Goal: Task Accomplishment & Management: Complete application form

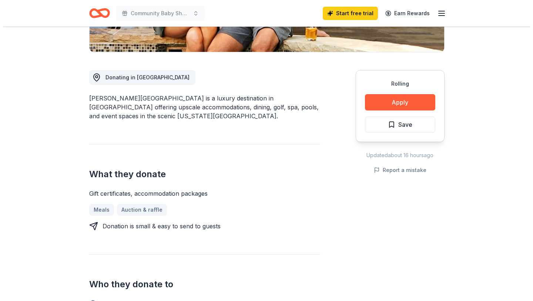
scroll to position [174, 0]
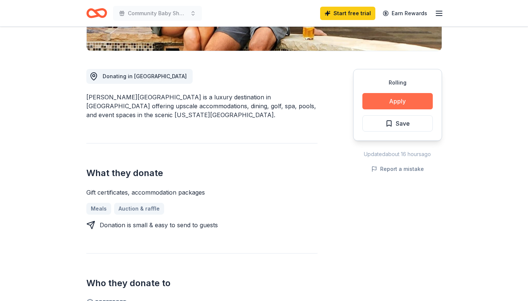
click at [391, 103] on button "Apply" at bounding box center [397, 101] width 70 height 16
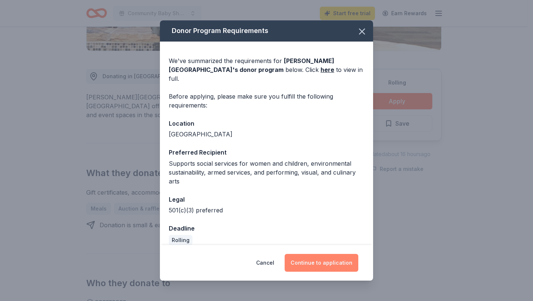
click at [322, 267] on button "Continue to application" at bounding box center [322, 263] width 74 height 18
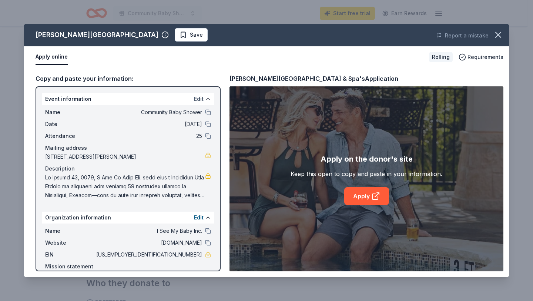
click at [195, 100] on button "Edit" at bounding box center [199, 98] width 10 height 9
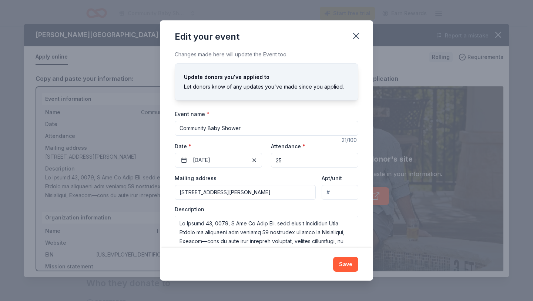
click at [237, 130] on input "Community Baby Shower" at bounding box center [267, 128] width 184 height 15
type input "ISMB Couple's Retreat"
click at [219, 161] on button "08/16/2025" at bounding box center [218, 160] width 87 height 15
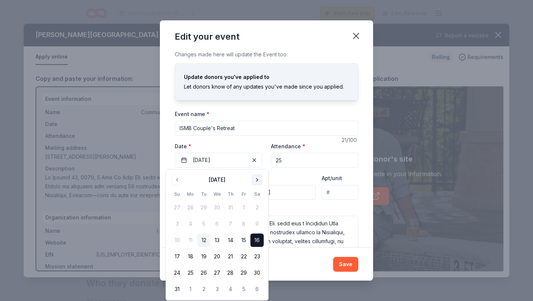
click at [258, 177] on button "Go to next month" at bounding box center [257, 179] width 10 height 10
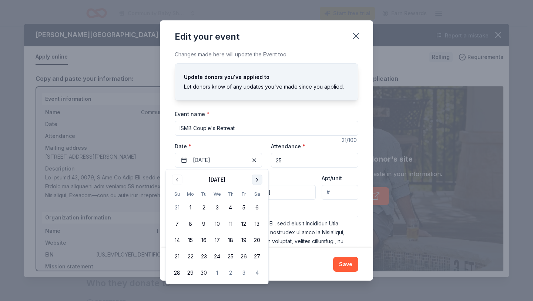
click at [258, 177] on button "Go to next month" at bounding box center [257, 179] width 10 height 10
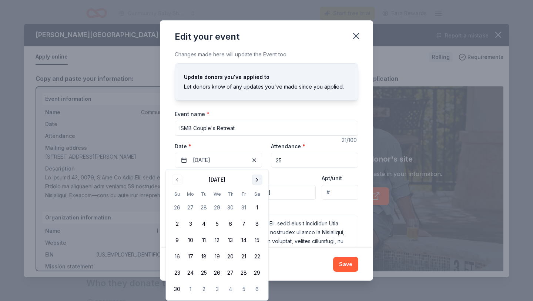
click at [257, 177] on button "Go to next month" at bounding box center [257, 179] width 10 height 10
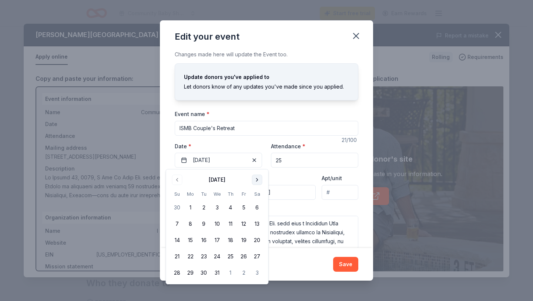
click at [257, 177] on button "Go to next month" at bounding box center [257, 179] width 10 height 10
click at [252, 180] on button "Go to next month" at bounding box center [257, 179] width 10 height 10
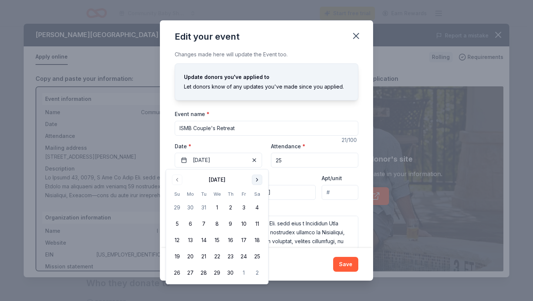
click at [252, 180] on button "Go to next month" at bounding box center [257, 179] width 10 height 10
click at [242, 240] on button "19" at bounding box center [243, 239] width 13 height 13
click at [290, 213] on div "Description" at bounding box center [267, 228] width 184 height 44
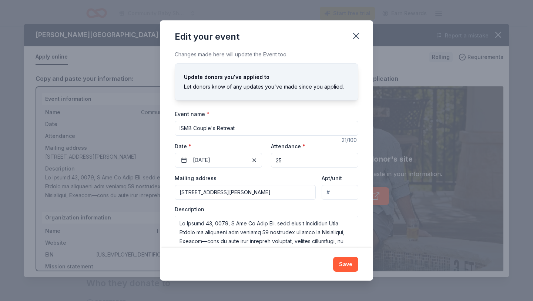
drag, startPoint x: 280, startPoint y: 162, endPoint x: 274, endPoint y: 163, distance: 6.3
click at [274, 163] on input "25" at bounding box center [314, 160] width 87 height 15
type input "12"
click at [266, 172] on div "Event name * ISMB Couple's Retreat 21 /100 Event website https://www.eventbrite…" at bounding box center [267, 179] width 184 height 140
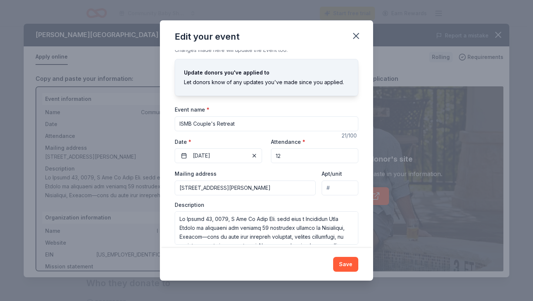
scroll to position [4, 0]
click at [213, 219] on textarea at bounding box center [267, 227] width 184 height 33
paste textarea "Step away from the busyness of life and reconnect with the one you love at the …"
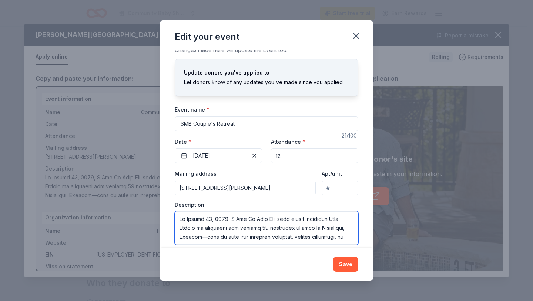
type textarea "Step away from the busyness of life and reconnect with the one you love at the …"
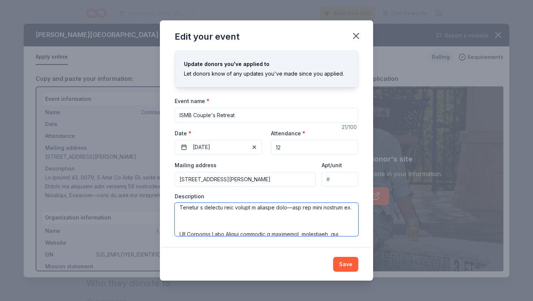
scroll to position [0, 0]
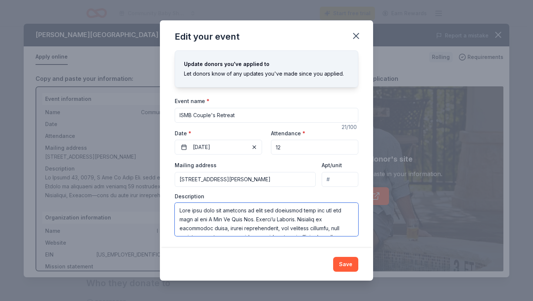
drag, startPoint x: 295, startPoint y: 230, endPoint x: 183, endPoint y: 170, distance: 127.6
click at [183, 170] on div "Mailing address 310 South Scott Street, Bainbridge, GA, 39819 Apt/unit Descript…" at bounding box center [267, 198] width 184 height 76
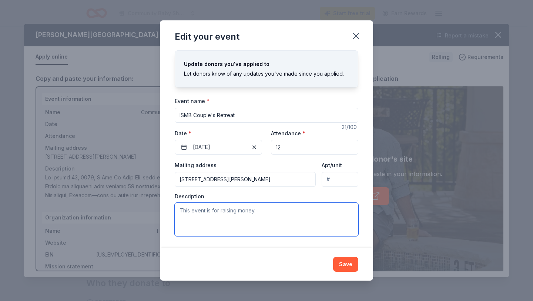
paste textarea "Step away from the busyness of life and reconnect with the one you love at the …"
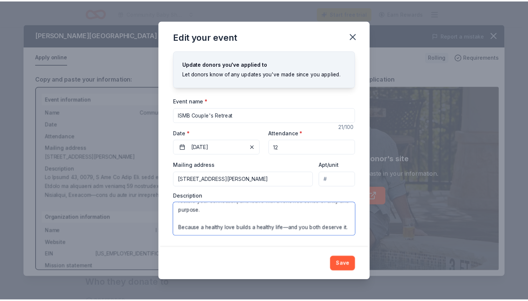
scroll to position [133, 0]
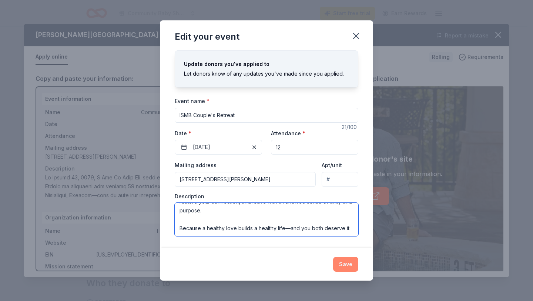
type textarea "Step away from the busyness of life and reconnect with the one you love at the …"
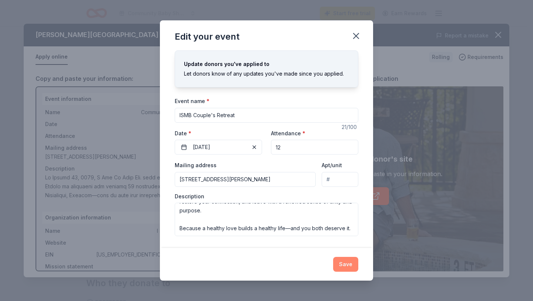
click at [345, 258] on button "Save" at bounding box center [345, 264] width 25 height 15
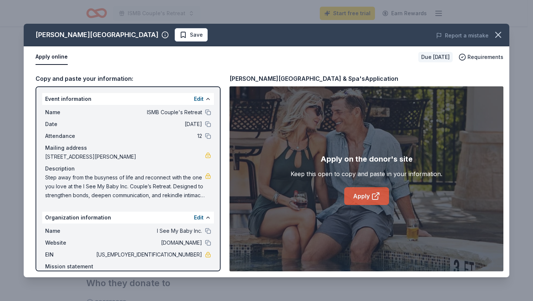
click at [366, 196] on link "Apply" at bounding box center [366, 196] width 45 height 18
drag, startPoint x: 356, startPoint y: 78, endPoint x: 247, endPoint y: 81, distance: 108.9
click at [247, 81] on div "La Cantera Resort & Spa's Application" at bounding box center [367, 79] width 274 height 10
click at [245, 81] on div "La Cantera Resort & Spa's Application" at bounding box center [314, 79] width 169 height 10
click at [241, 81] on div "La Cantera Resort & Spa's Application" at bounding box center [314, 79] width 169 height 10
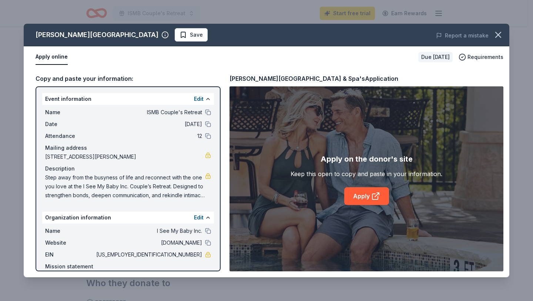
drag, startPoint x: 27, startPoint y: 33, endPoint x: 177, endPoint y: 26, distance: 149.8
click at [97, 30] on div "La Cantera Resort & Spa Save" at bounding box center [169, 34] width 291 height 13
click at [497, 34] on icon "button" at bounding box center [498, 35] width 10 height 10
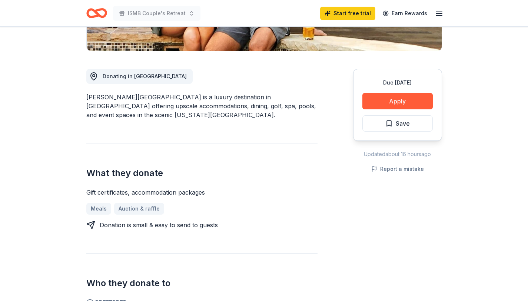
click at [164, 108] on div "La Cantera Resort & Spa is a luxury destination in San Antonio offering upscale…" at bounding box center [201, 106] width 231 height 27
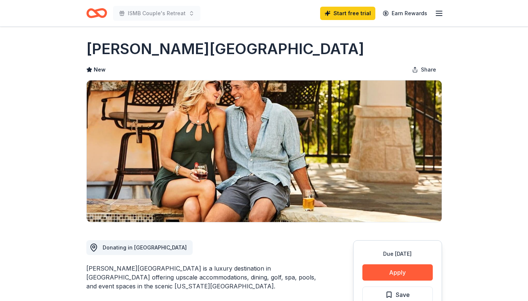
scroll to position [2, 0]
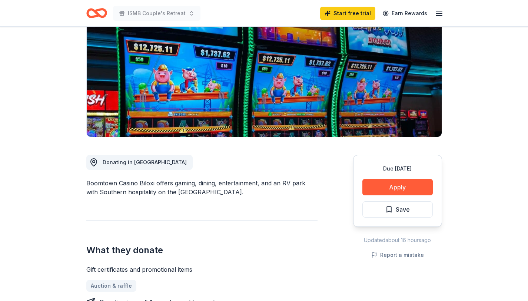
scroll to position [94, 0]
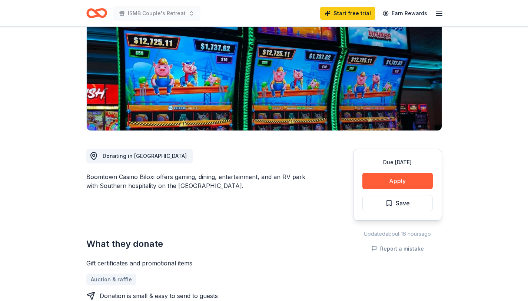
drag, startPoint x: 232, startPoint y: 186, endPoint x: 157, endPoint y: 190, distance: 74.9
click at [157, 190] on div "Boomtown Casino Biloxi offers gaming, dining, entertainment, and an RV park wit…" at bounding box center [201, 181] width 231 height 18
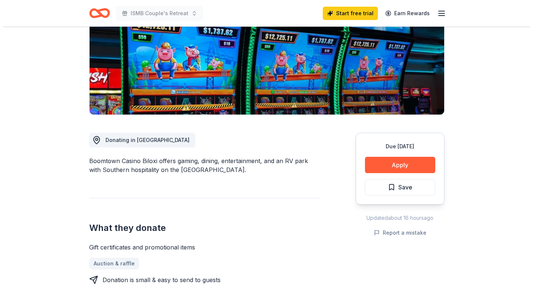
scroll to position [111, 0]
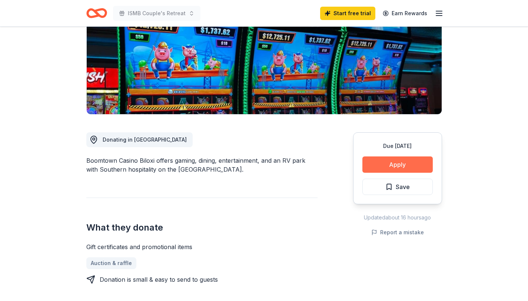
click at [404, 165] on button "Apply" at bounding box center [397, 164] width 70 height 16
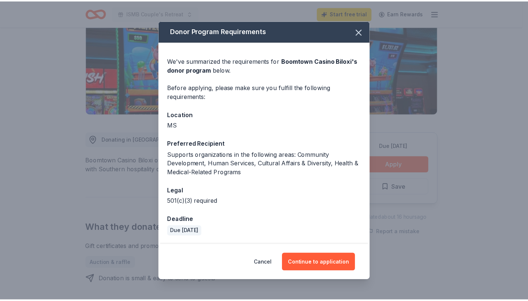
scroll to position [0, 0]
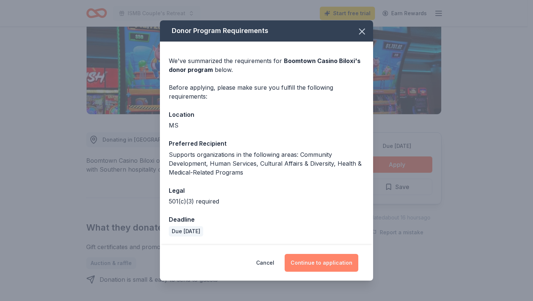
click at [317, 264] on button "Continue to application" at bounding box center [322, 263] width 74 height 18
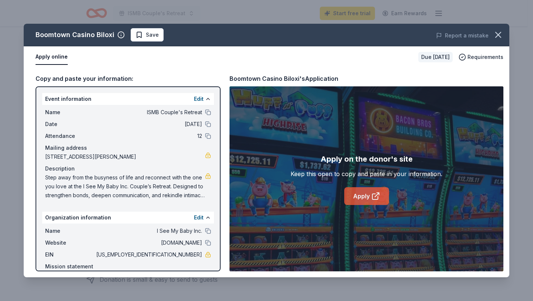
click at [360, 192] on link "Apply" at bounding box center [366, 196] width 45 height 18
click at [504, 32] on button "button" at bounding box center [498, 35] width 16 height 16
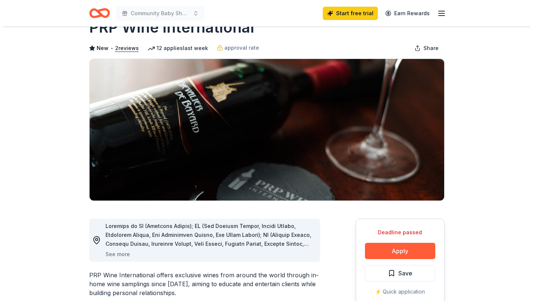
scroll to position [27, 0]
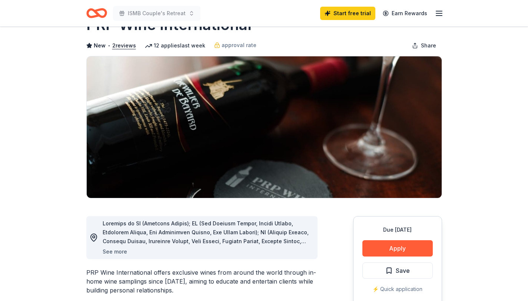
click at [121, 251] on button "See more" at bounding box center [115, 251] width 24 height 9
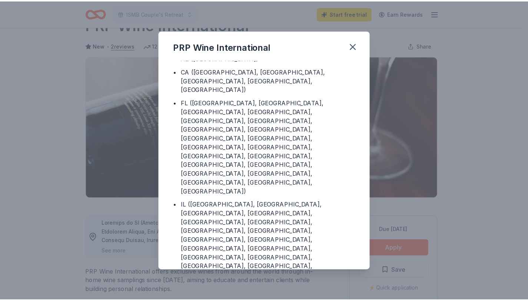
scroll to position [0, 0]
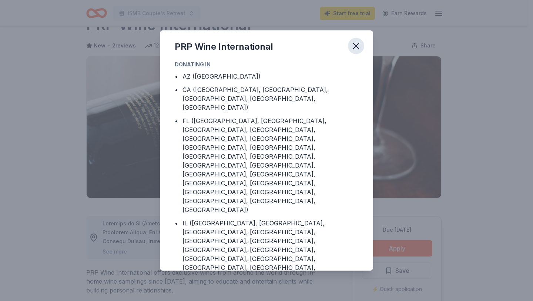
click at [352, 45] on icon "button" at bounding box center [356, 46] width 10 height 10
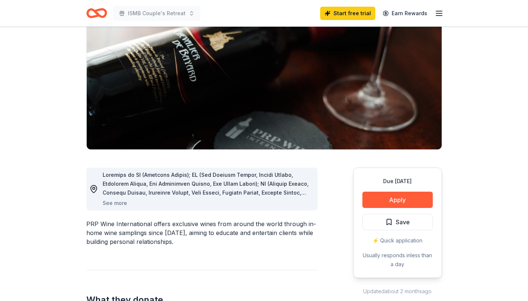
scroll to position [84, 0]
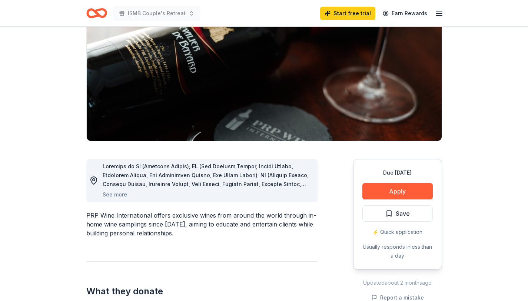
click at [217, 220] on div "PRP Wine International offers exclusive wines from around the world through in-…" at bounding box center [201, 224] width 231 height 27
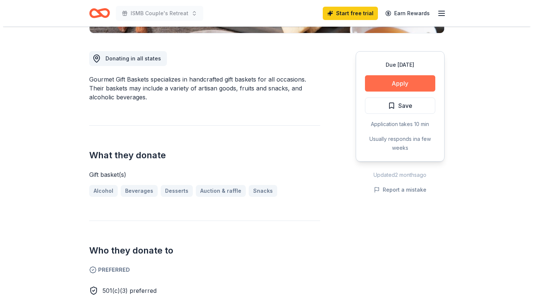
scroll to position [191, 0]
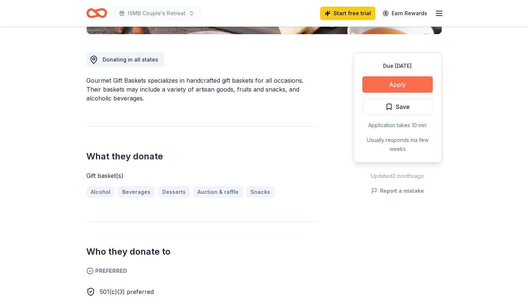
click at [390, 84] on button "Apply" at bounding box center [397, 84] width 70 height 16
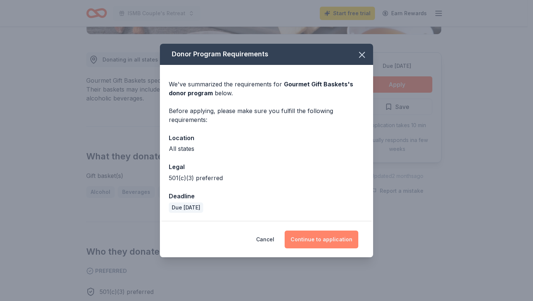
click at [314, 238] on button "Continue to application" at bounding box center [322, 239] width 74 height 18
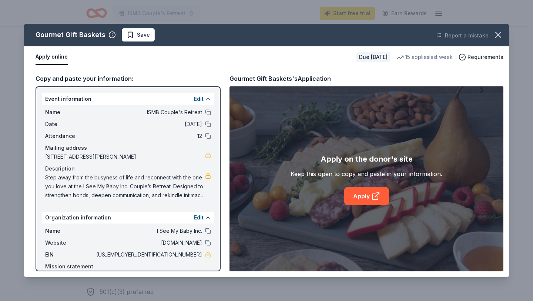
click at [372, 205] on div "Apply on the donor's site Keep this open to copy and paste in your information.…" at bounding box center [367, 178] width 274 height 185
click at [365, 197] on link "Apply" at bounding box center [366, 196] width 45 height 18
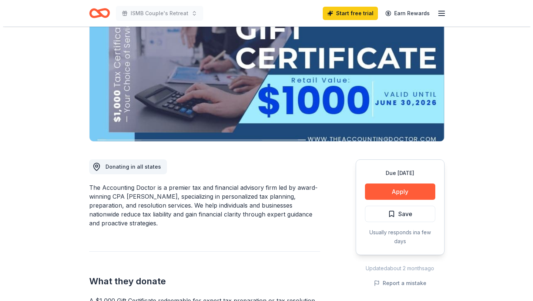
scroll to position [83, 0]
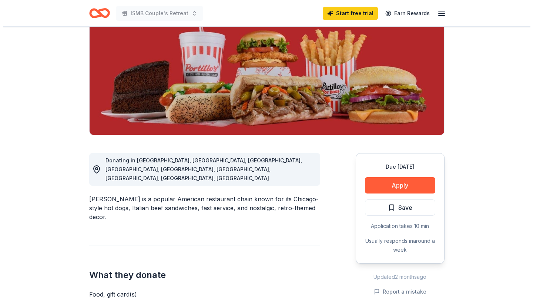
scroll to position [97, 0]
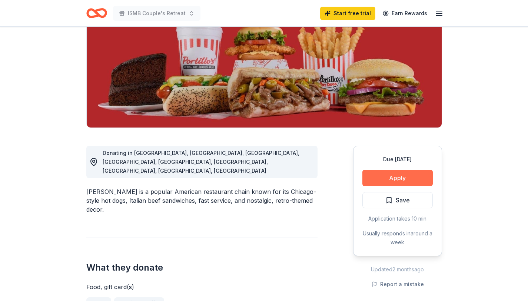
click at [379, 183] on button "Apply" at bounding box center [397, 178] width 70 height 16
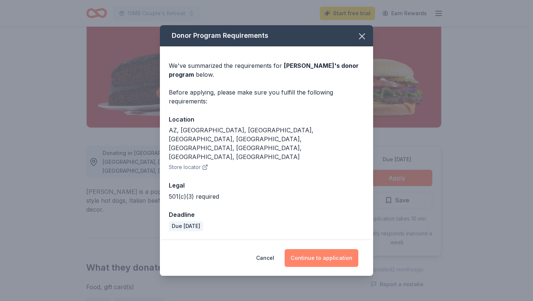
click at [327, 249] on button "Continue to application" at bounding box center [322, 258] width 74 height 18
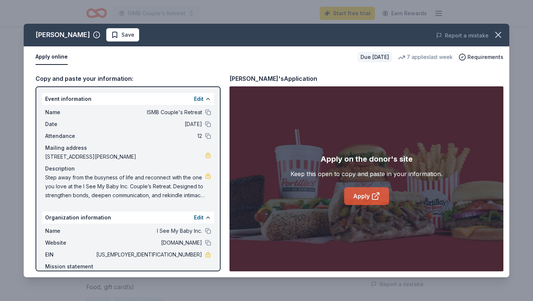
click at [357, 194] on link "Apply" at bounding box center [366, 196] width 45 height 18
click at [369, 187] on link "Apply" at bounding box center [366, 196] width 45 height 18
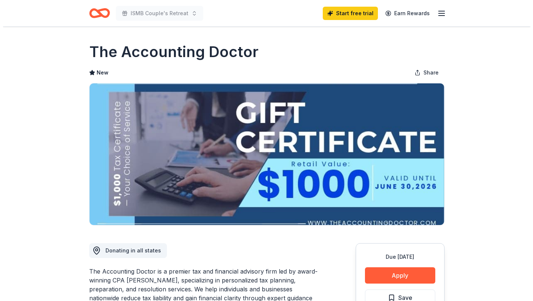
scroll to position [83, 0]
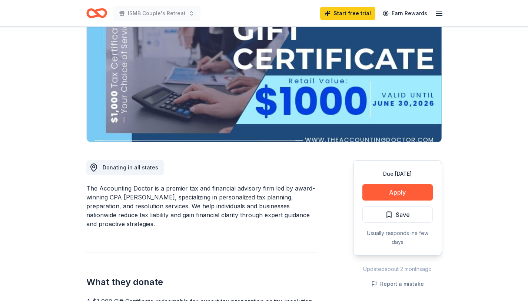
scroll to position [90, 0]
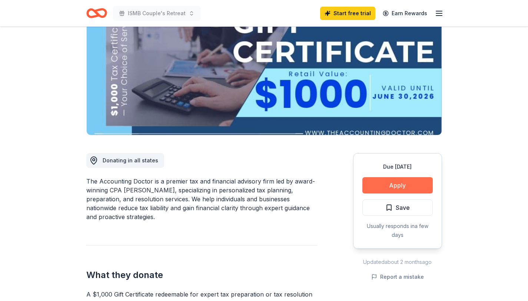
click at [391, 186] on button "Apply" at bounding box center [397, 185] width 70 height 16
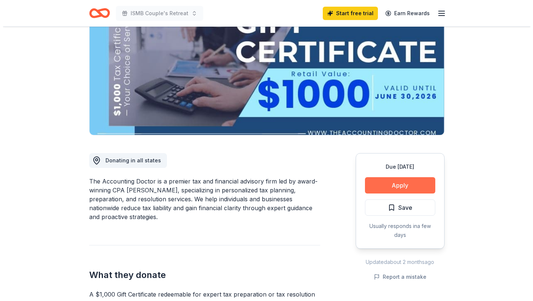
scroll to position [0, 0]
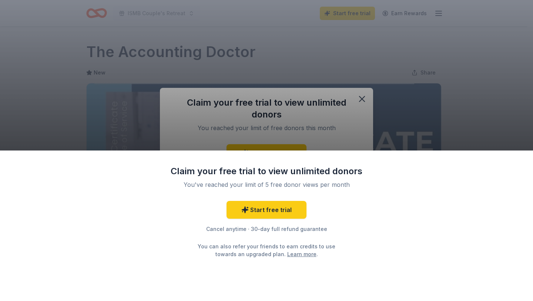
click at [363, 100] on div "Claim your free trial to view unlimited donors You've reached your limit of 5 f…" at bounding box center [266, 150] width 533 height 301
